Goal: Task Accomplishment & Management: Complete application form

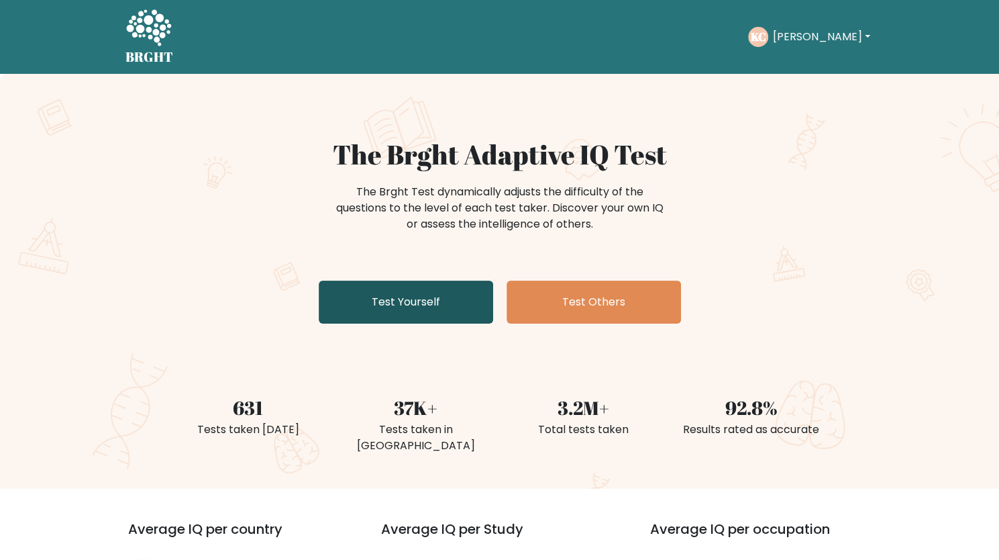
click at [389, 295] on link "Test Yourself" at bounding box center [406, 301] width 174 height 43
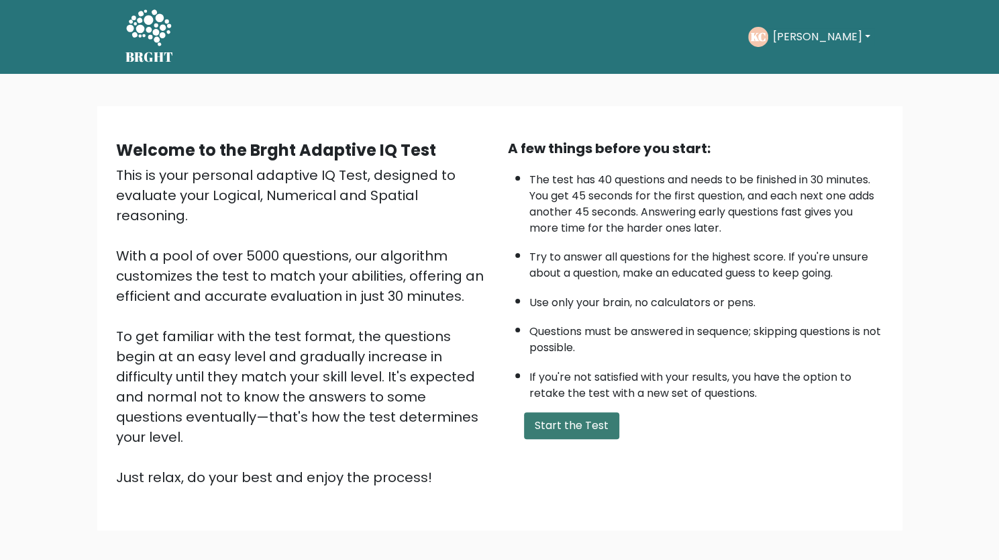
click at [534, 425] on button "Start the Test" at bounding box center [571, 425] width 95 height 27
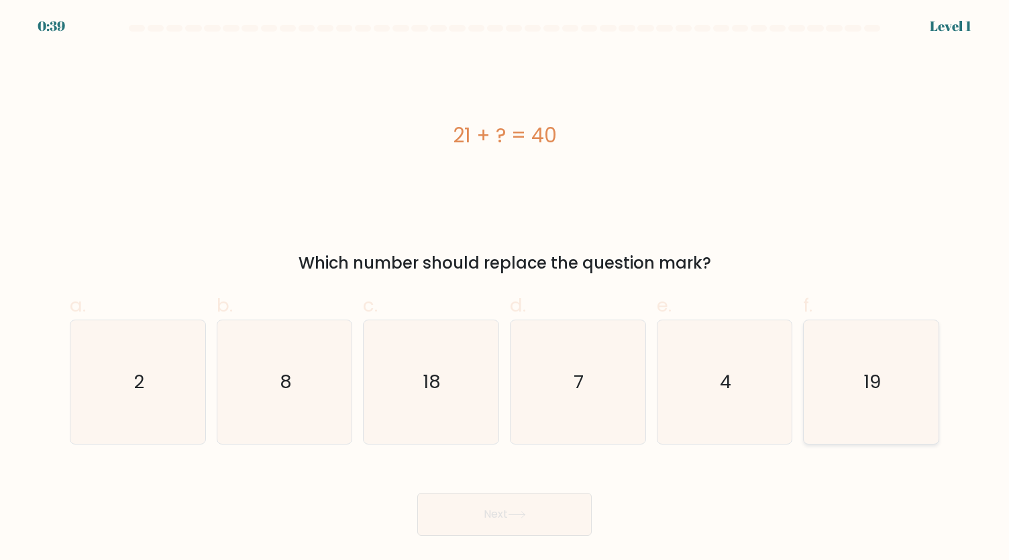
click at [822, 402] on icon "19" at bounding box center [870, 381] width 123 height 123
click at [505, 288] on input "f. 19" at bounding box center [505, 284] width 1 height 9
radio input "true"
click at [516, 543] on body "0:39 Level 1 a." at bounding box center [504, 280] width 1009 height 560
click at [506, 519] on button "Next" at bounding box center [504, 513] width 174 height 43
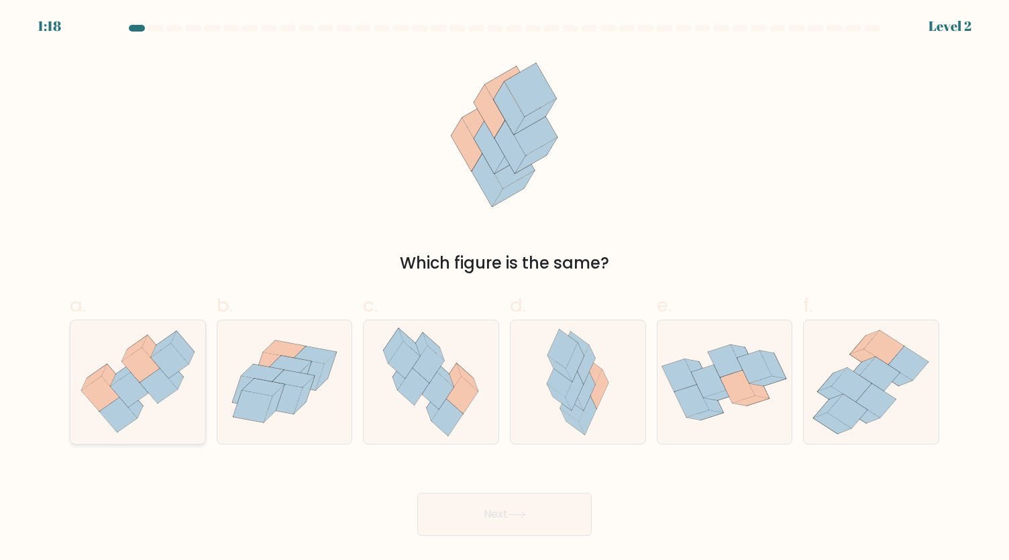
click at [149, 378] on icon at bounding box center [159, 385] width 38 height 35
click at [505, 288] on input "a." at bounding box center [505, 284] width 1 height 9
radio input "true"
click at [482, 505] on button "Next" at bounding box center [504, 513] width 174 height 43
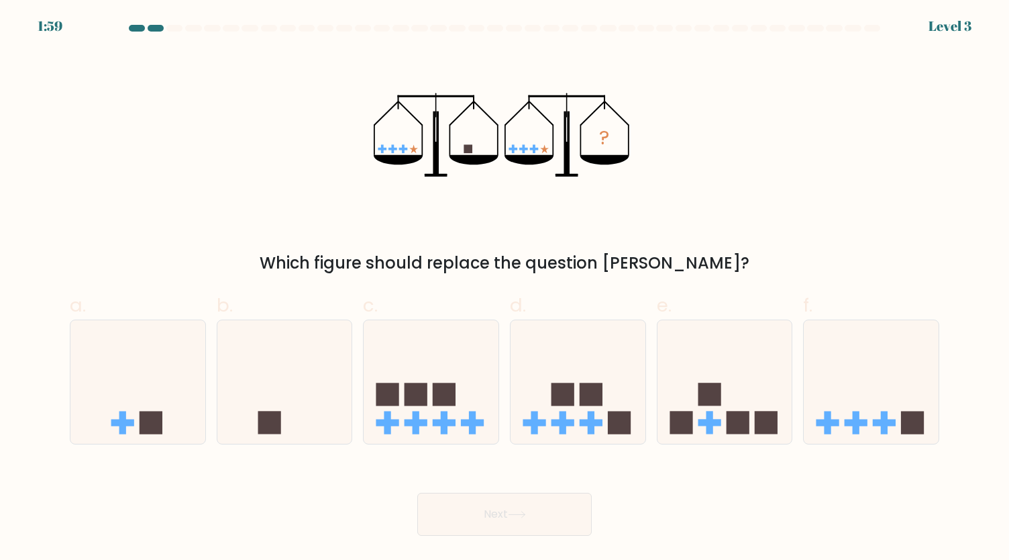
click at [328, 452] on form at bounding box center [504, 280] width 1009 height 511
click at [305, 409] on icon at bounding box center [284, 381] width 135 height 111
click at [505, 288] on input "b." at bounding box center [505, 284] width 1 height 9
radio input "true"
click at [482, 513] on button "Next" at bounding box center [504, 513] width 174 height 43
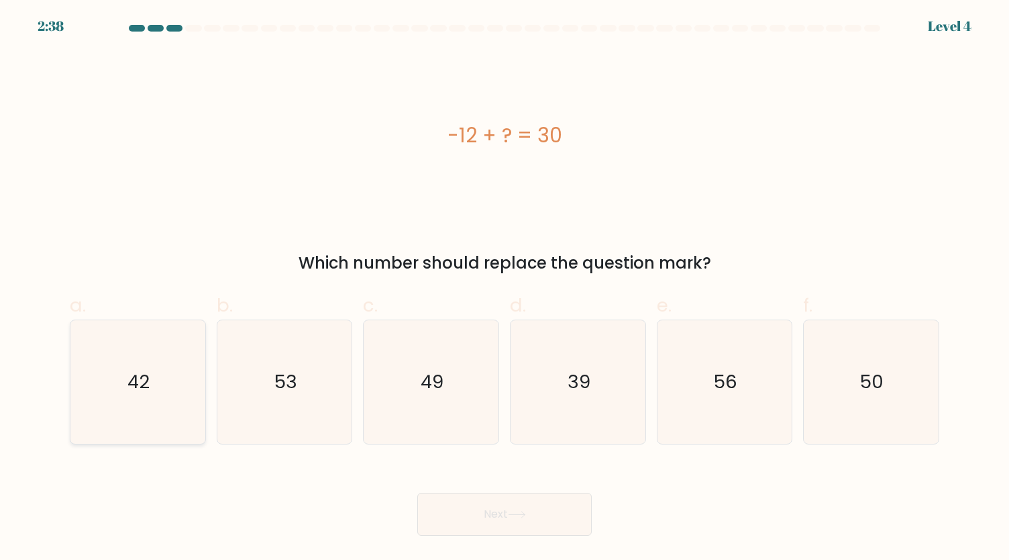
click at [156, 374] on icon "42" at bounding box center [137, 381] width 123 height 123
click at [505, 288] on input "a. 42" at bounding box center [505, 284] width 1 height 9
radio input "true"
click at [482, 502] on button "Next" at bounding box center [504, 513] width 174 height 43
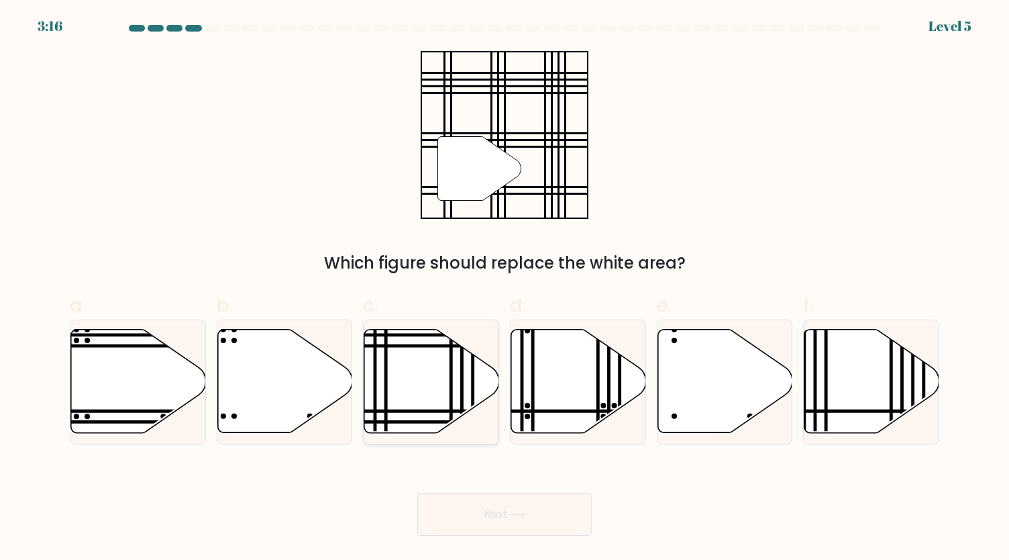
click at [416, 395] on icon at bounding box center [431, 380] width 135 height 103
click at [505, 288] on input "c." at bounding box center [505, 284] width 1 height 9
radio input "true"
click at [514, 513] on icon at bounding box center [517, 514] width 18 height 7
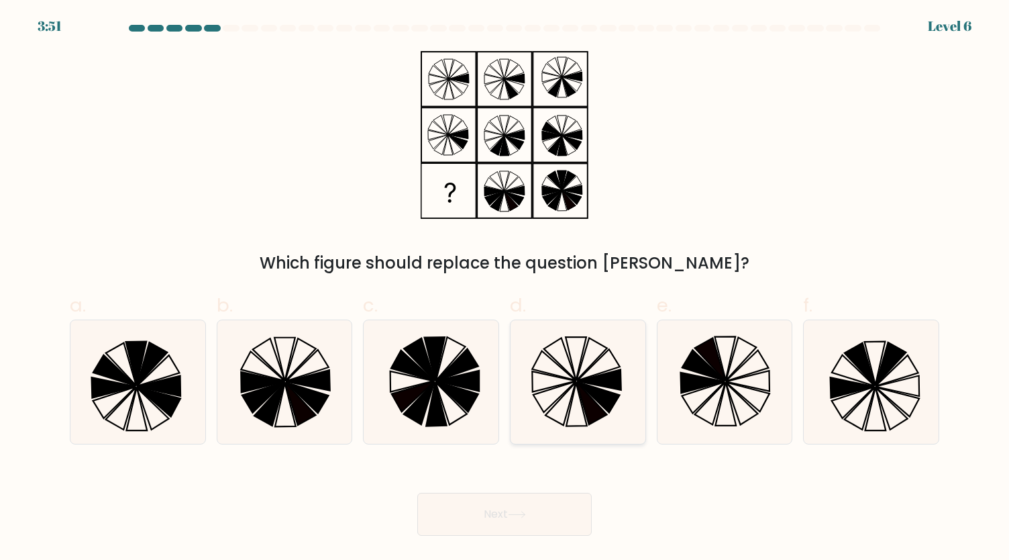
click at [617, 371] on icon at bounding box center [600, 379] width 44 height 21
click at [505, 288] on input "d." at bounding box center [505, 284] width 1 height 9
radio input "true"
click at [523, 535] on button "Next" at bounding box center [504, 513] width 174 height 43
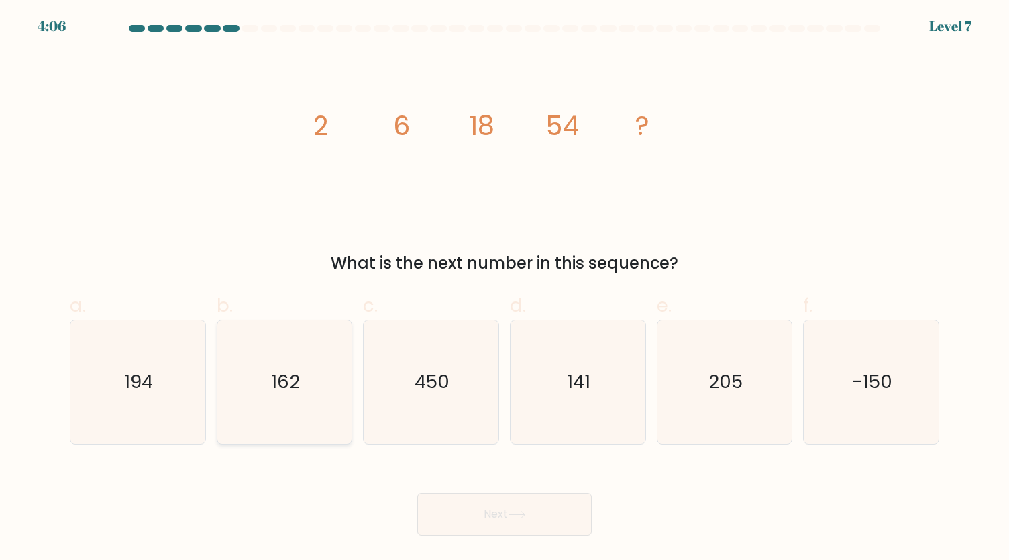
click at [298, 384] on text "162" at bounding box center [285, 381] width 29 height 26
click at [505, 288] on input "b. 162" at bounding box center [505, 284] width 1 height 9
radio input "true"
click at [557, 518] on button "Next" at bounding box center [504, 513] width 174 height 43
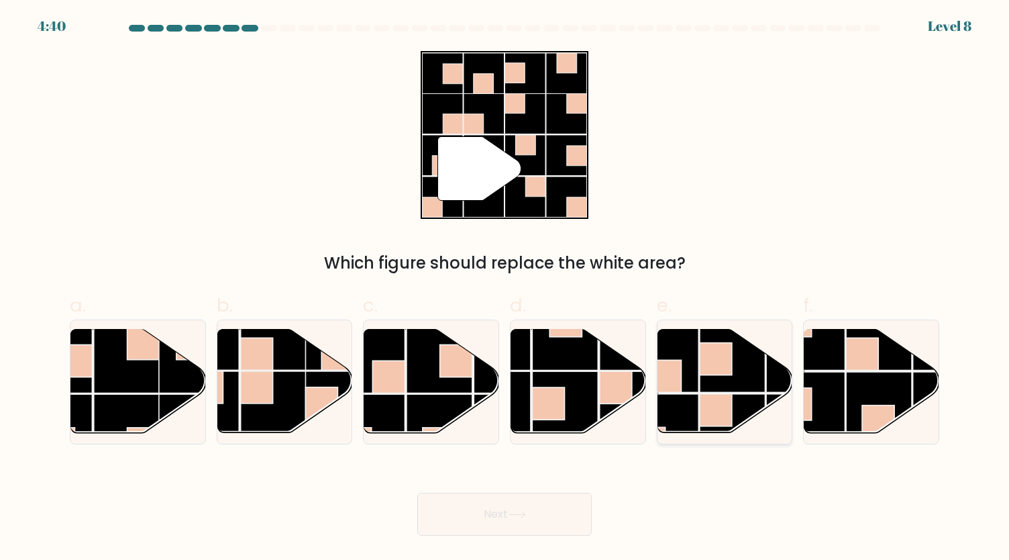
click at [730, 414] on rect at bounding box center [716, 410] width 32 height 32
click at [505, 288] on input "e." at bounding box center [505, 284] width 1 height 9
radio input "true"
click at [535, 521] on button "Next" at bounding box center [504, 513] width 174 height 43
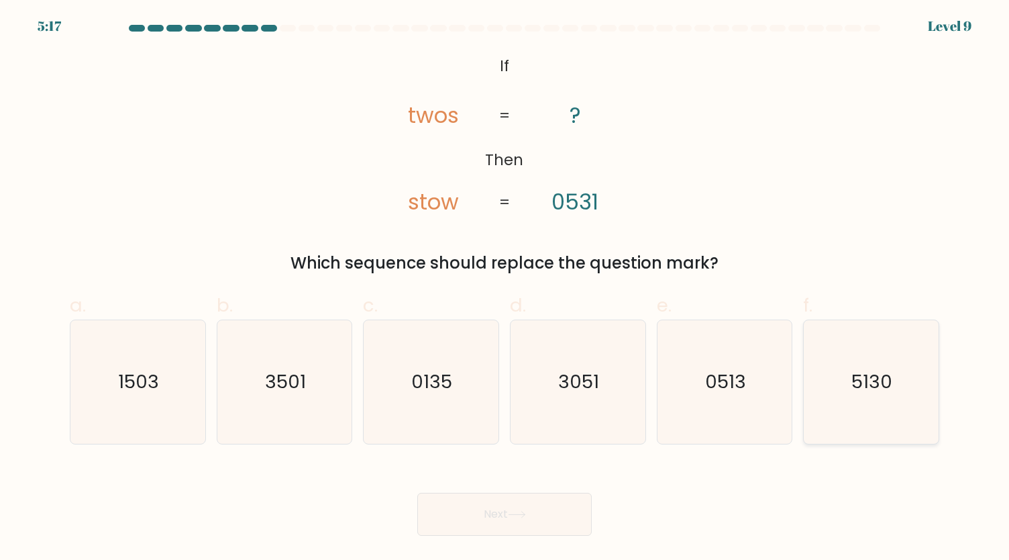
click at [855, 356] on icon "5130" at bounding box center [870, 381] width 123 height 123
click at [505, 288] on input "f. 5130" at bounding box center [505, 284] width 1 height 9
radio input "true"
click at [547, 521] on button "Next" at bounding box center [504, 513] width 174 height 43
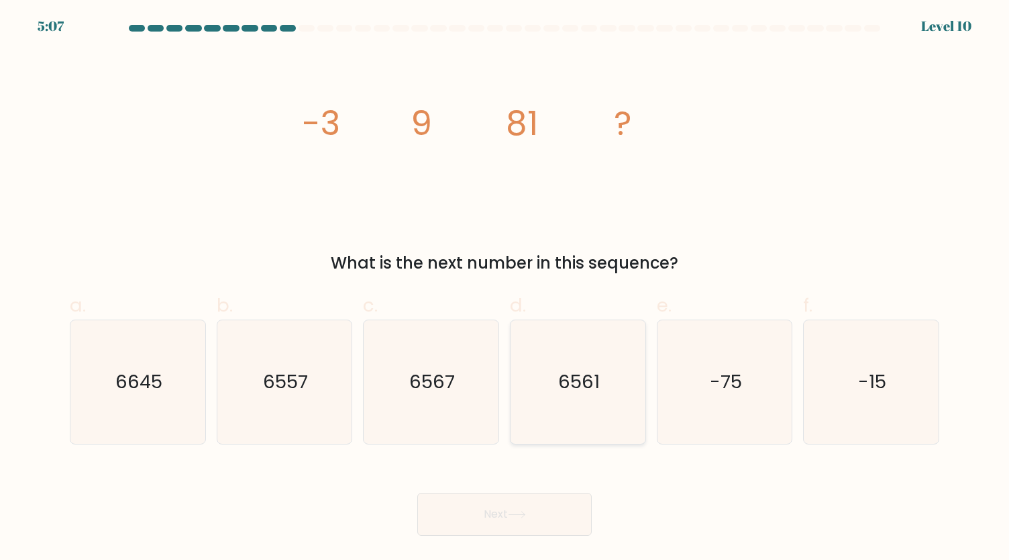
click at [601, 382] on icon "6561" at bounding box center [577, 381] width 123 height 123
click at [505, 288] on input "d. 6561" at bounding box center [505, 284] width 1 height 9
radio input "true"
click at [531, 508] on button "Next" at bounding box center [504, 513] width 174 height 43
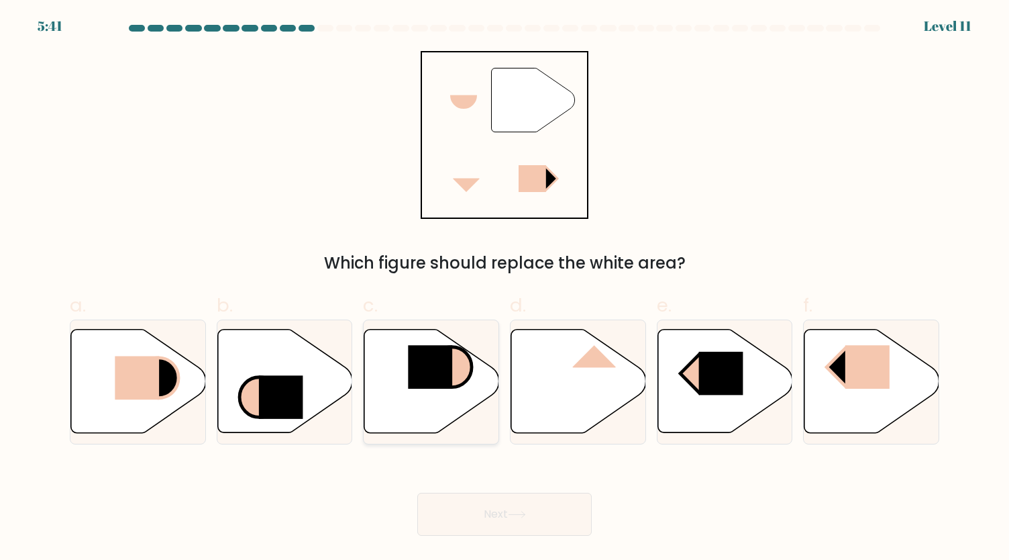
click at [396, 379] on icon at bounding box center [431, 380] width 135 height 103
click at [505, 288] on input "c." at bounding box center [505, 284] width 1 height 9
radio input "true"
click at [522, 504] on button "Next" at bounding box center [504, 513] width 174 height 43
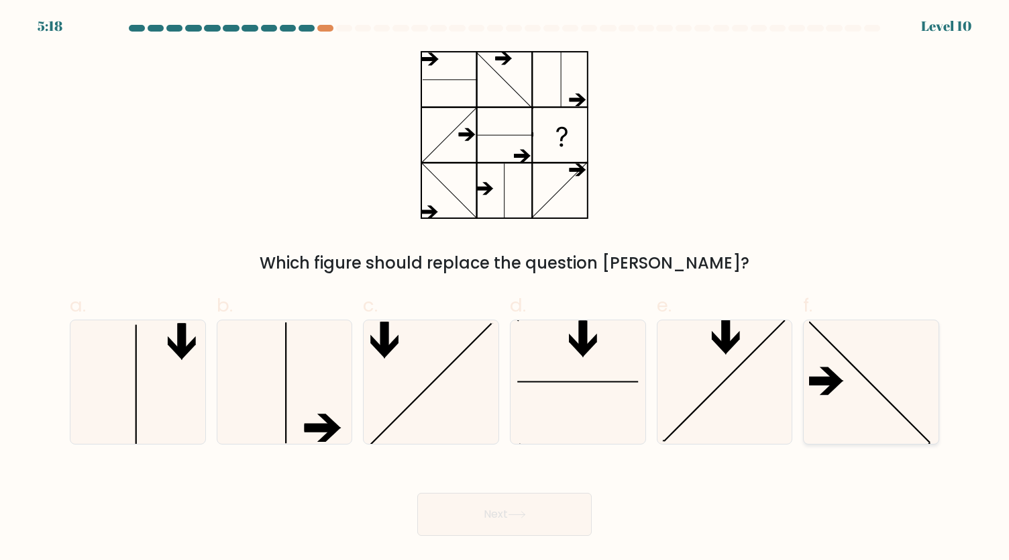
click at [840, 401] on icon at bounding box center [870, 381] width 123 height 123
click at [505, 288] on input "f." at bounding box center [505, 284] width 1 height 9
radio input "true"
click at [525, 516] on icon at bounding box center [517, 514] width 18 height 7
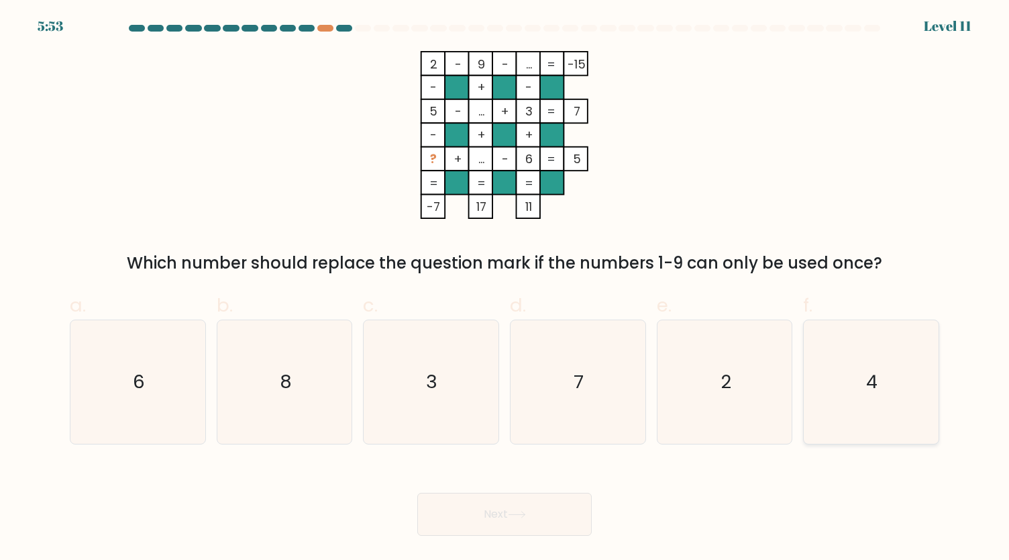
click at [855, 384] on icon "4" at bounding box center [870, 381] width 123 height 123
click at [505, 288] on input "f. 4" at bounding box center [505, 284] width 1 height 9
radio input "true"
click at [537, 531] on button "Next" at bounding box center [504, 513] width 174 height 43
